Goal: Task Accomplishment & Management: Use online tool/utility

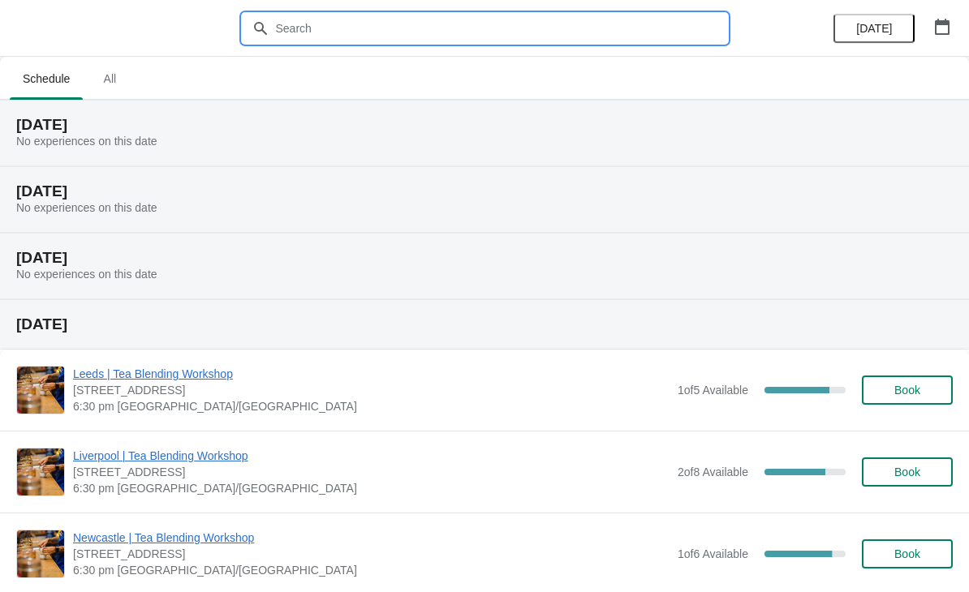
click at [466, 32] on input "text" at bounding box center [501, 28] width 452 height 29
type input "[GEOGRAPHIC_DATA]"
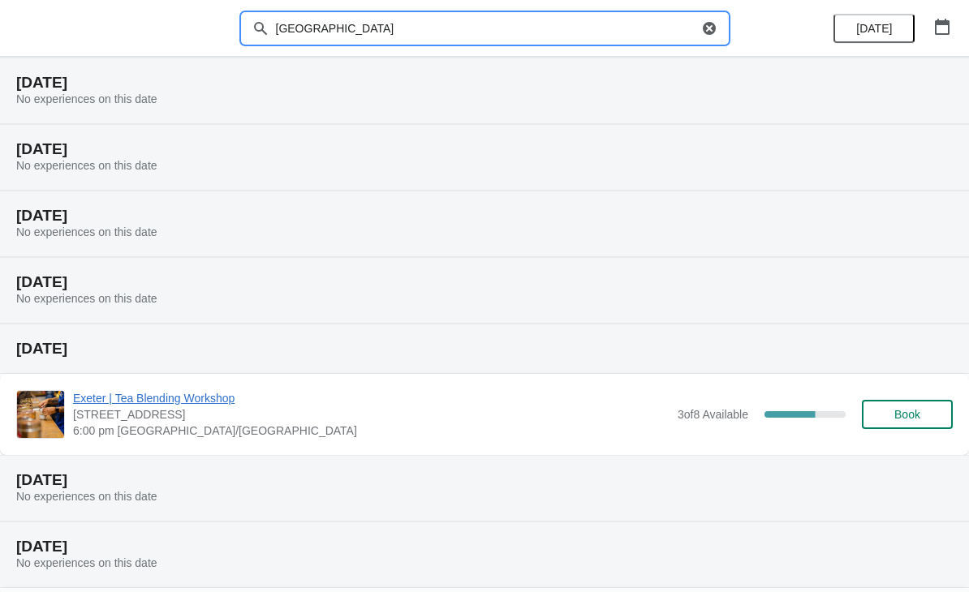
scroll to position [110, 0]
click at [212, 393] on span "Exeter | Tea Blending Workshop" at bounding box center [371, 397] width 596 height 16
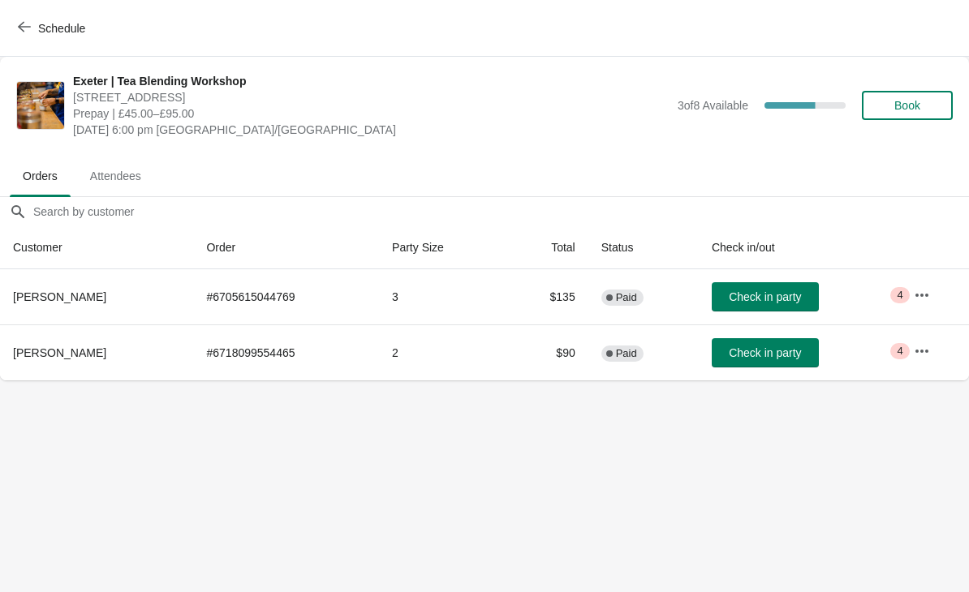
click at [928, 295] on icon "button" at bounding box center [921, 294] width 13 height 3
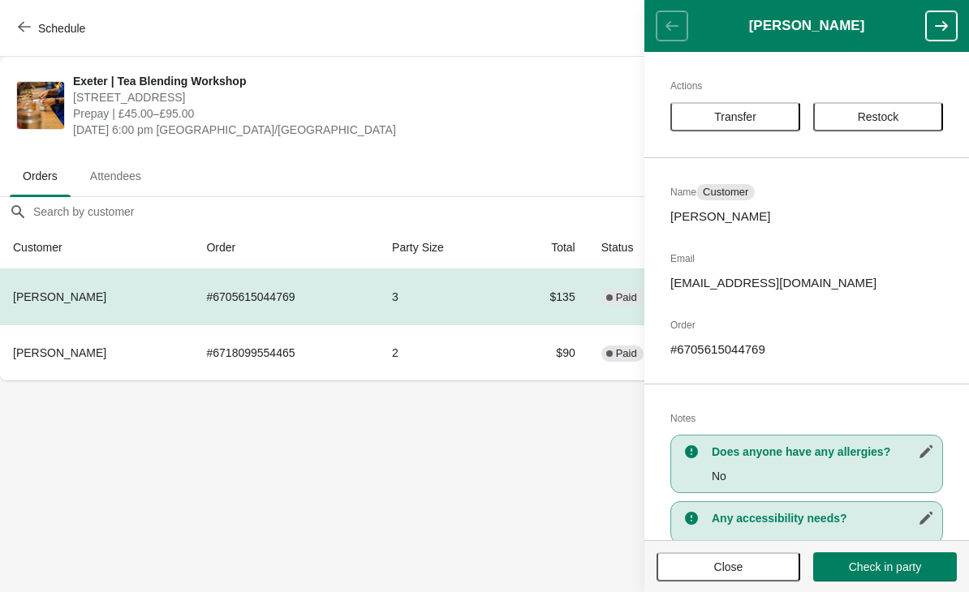
click at [711, 574] on button "Close" at bounding box center [728, 567] width 144 height 29
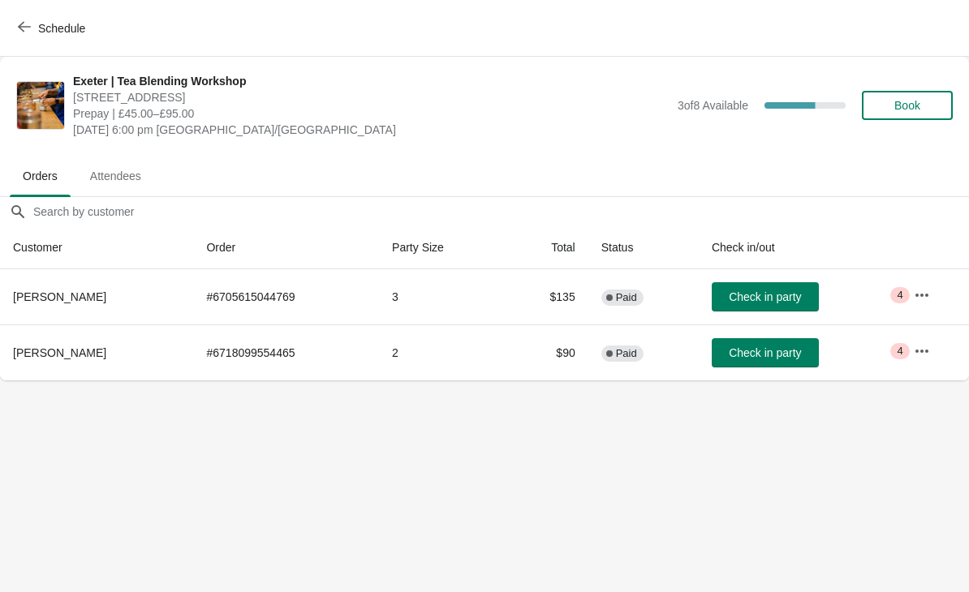
click at [43, 26] on span "Schedule" at bounding box center [61, 28] width 47 height 13
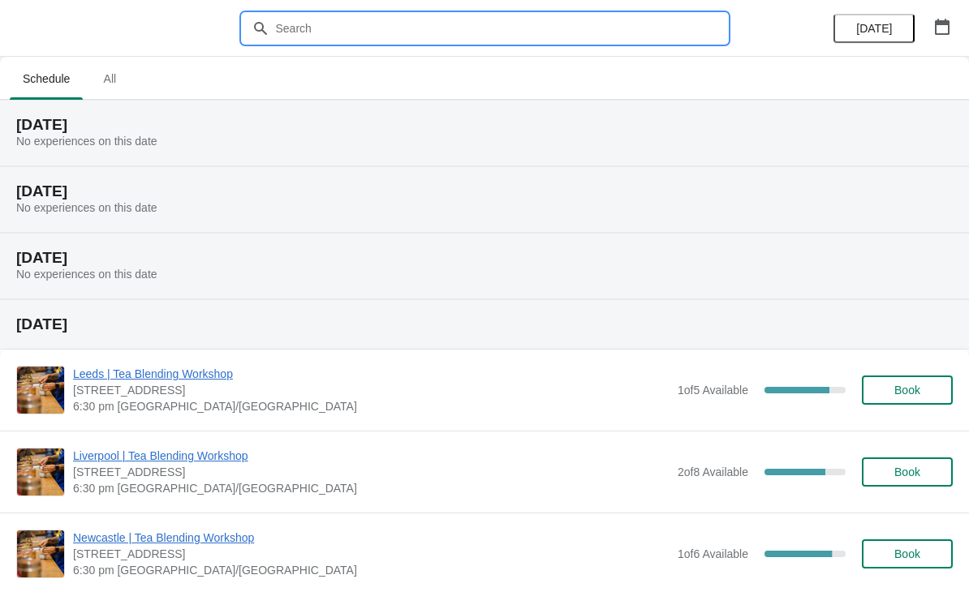
click at [384, 30] on input "text" at bounding box center [501, 28] width 452 height 29
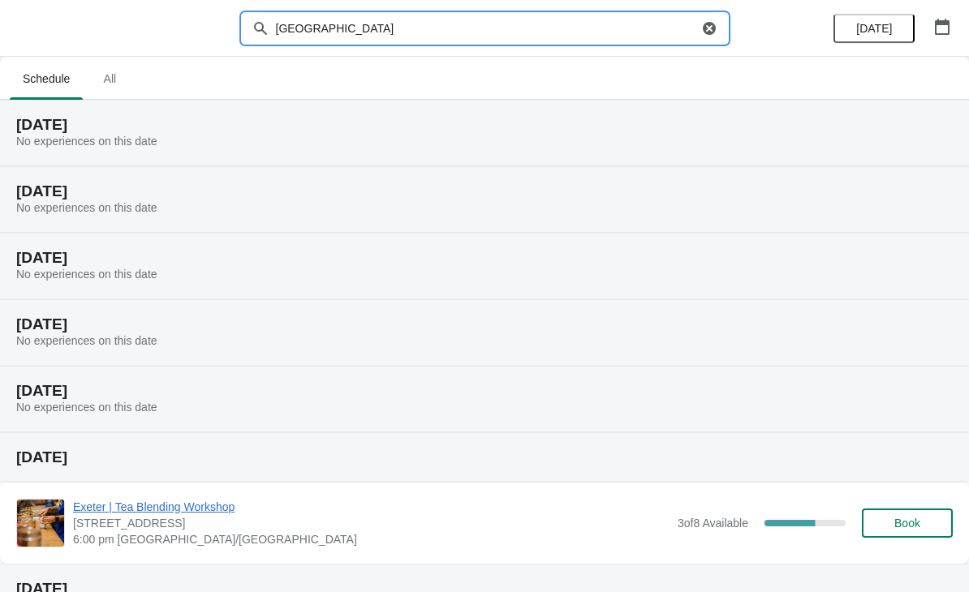
type input "[GEOGRAPHIC_DATA]"
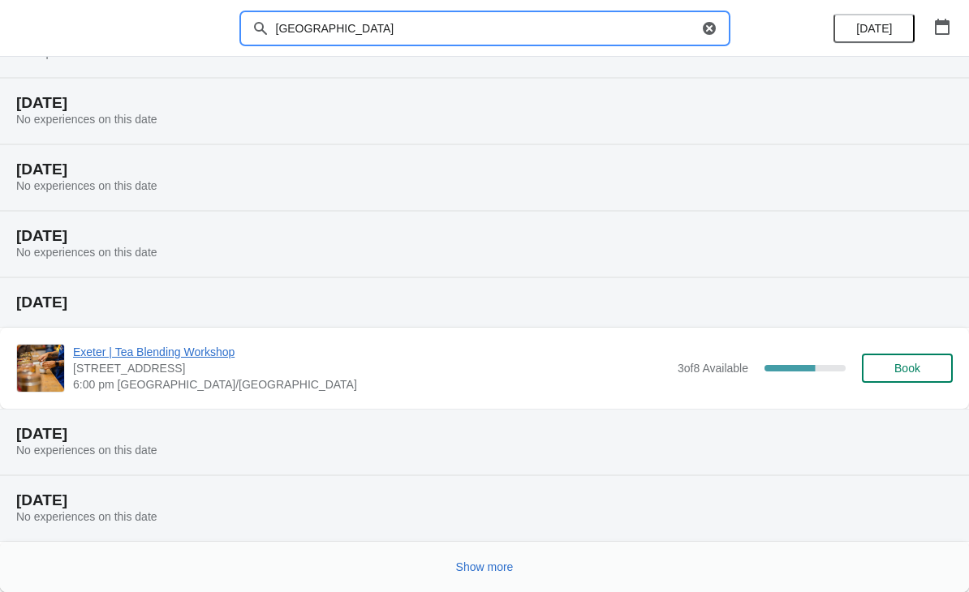
scroll to position [155, 0]
click at [858, 566] on div "Show more" at bounding box center [477, 560] width 949 height 31
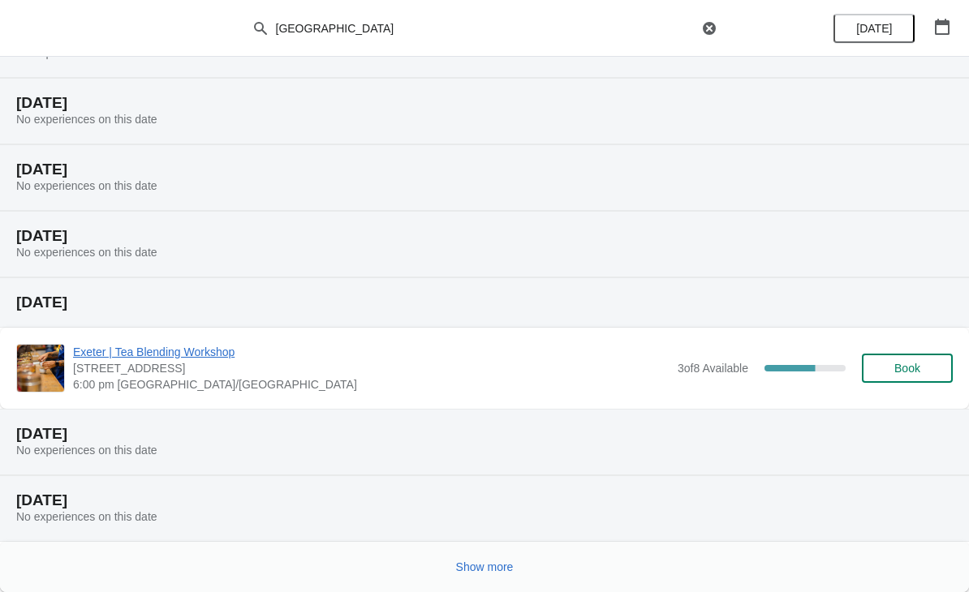
click at [489, 566] on span "Show more" at bounding box center [485, 567] width 58 height 13
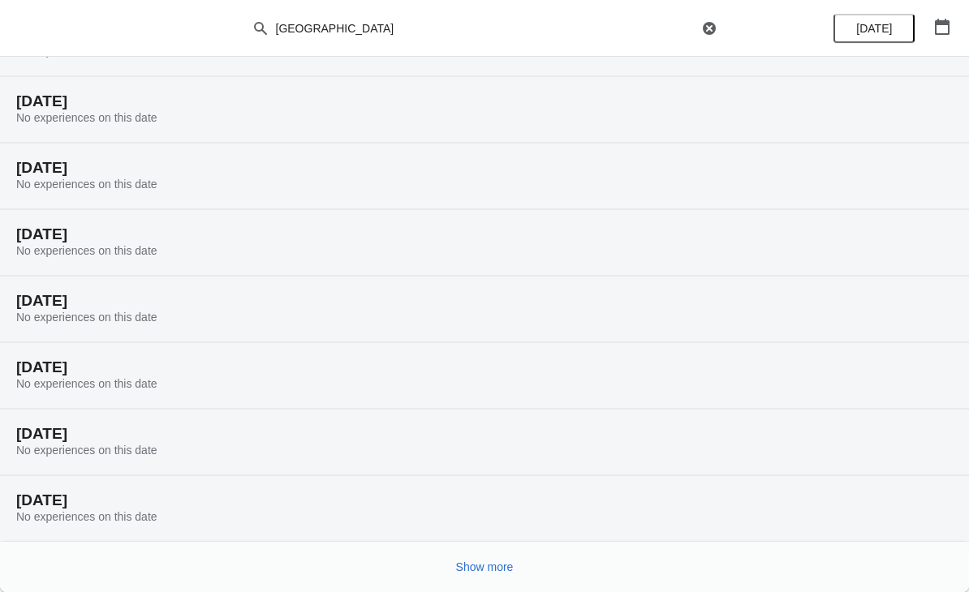
scroll to position [687, 0]
click at [484, 568] on span "Show more" at bounding box center [485, 567] width 58 height 13
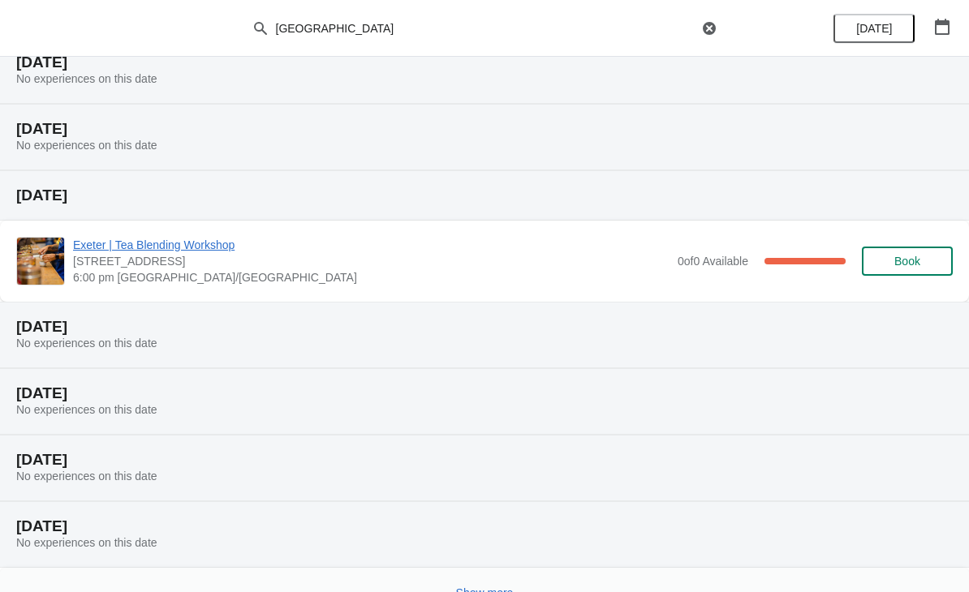
scroll to position [1256, 0]
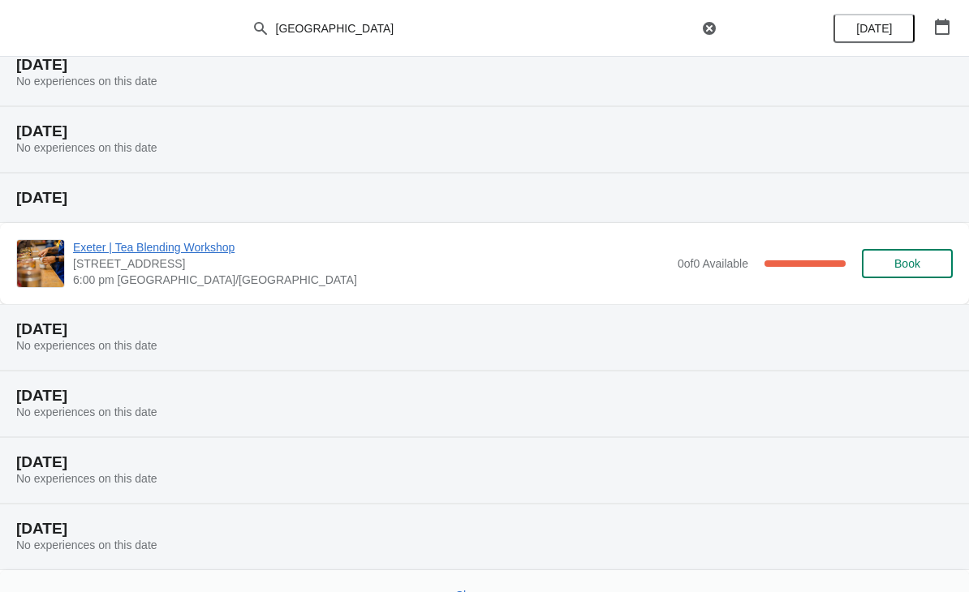
click at [199, 239] on span "Exeter | Tea Blending Workshop" at bounding box center [371, 247] width 596 height 16
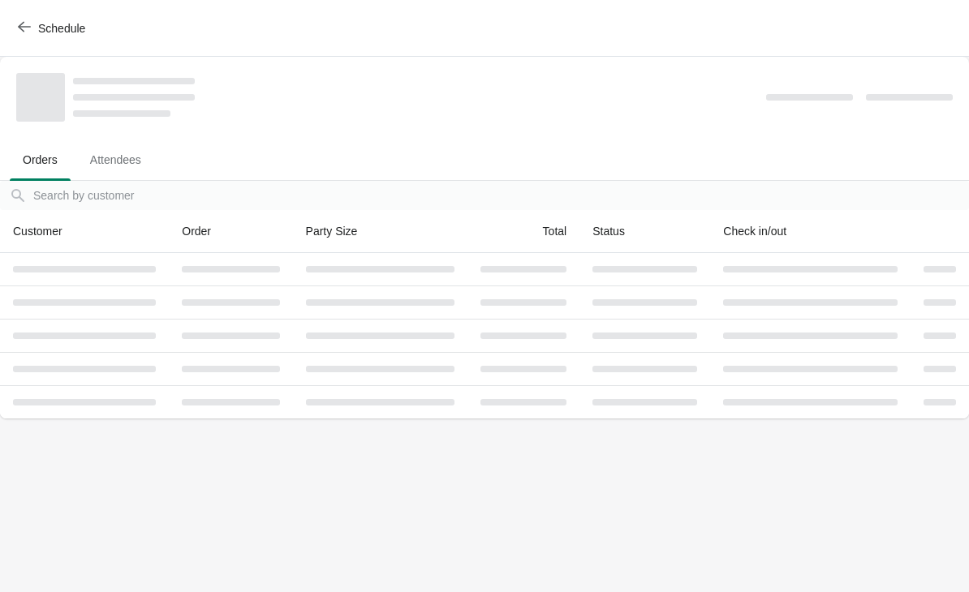
scroll to position [0, 0]
